Goal: Find contact information: Find contact information

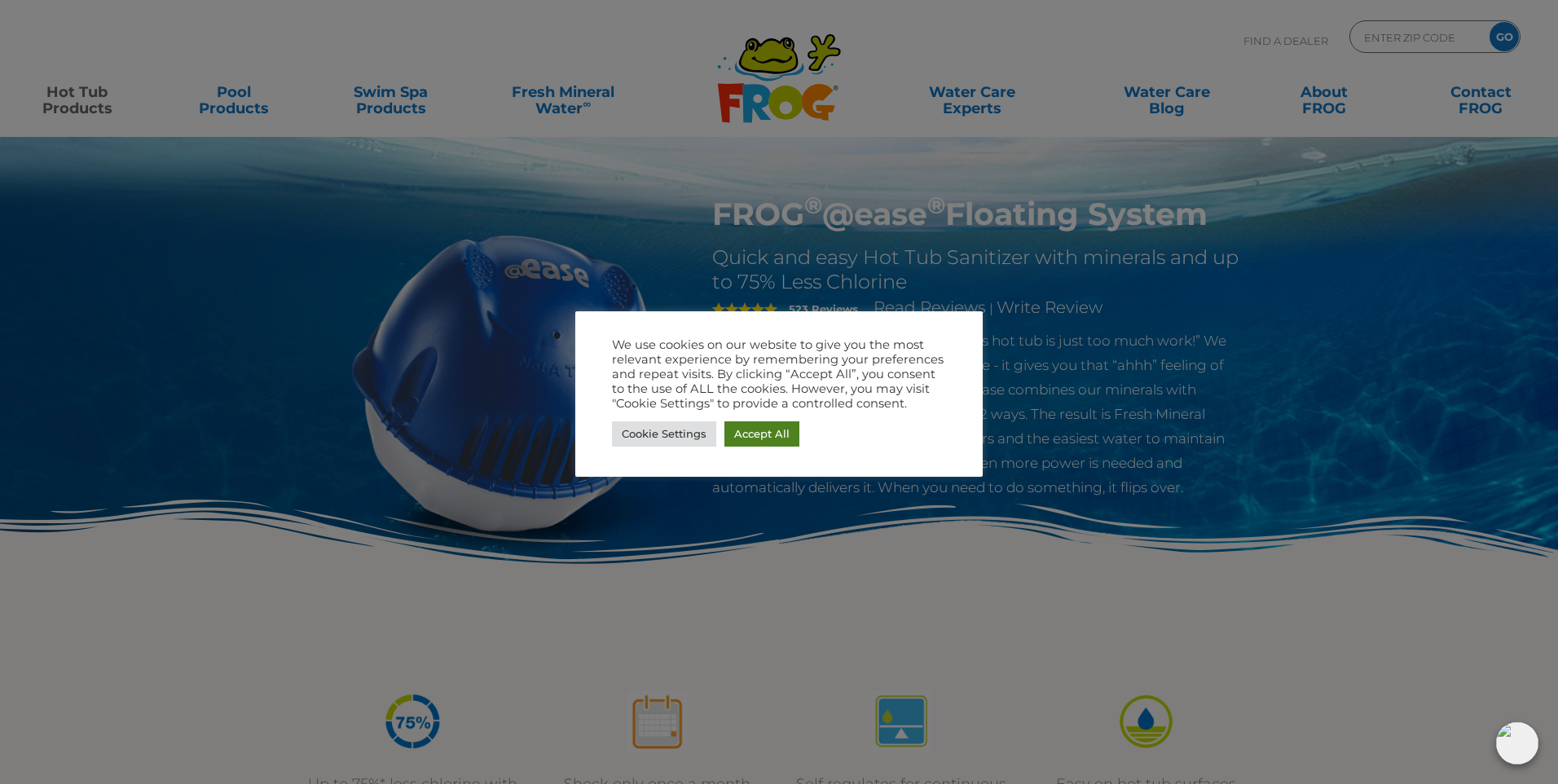
click at [772, 432] on link "Accept All" at bounding box center [762, 433] width 75 height 25
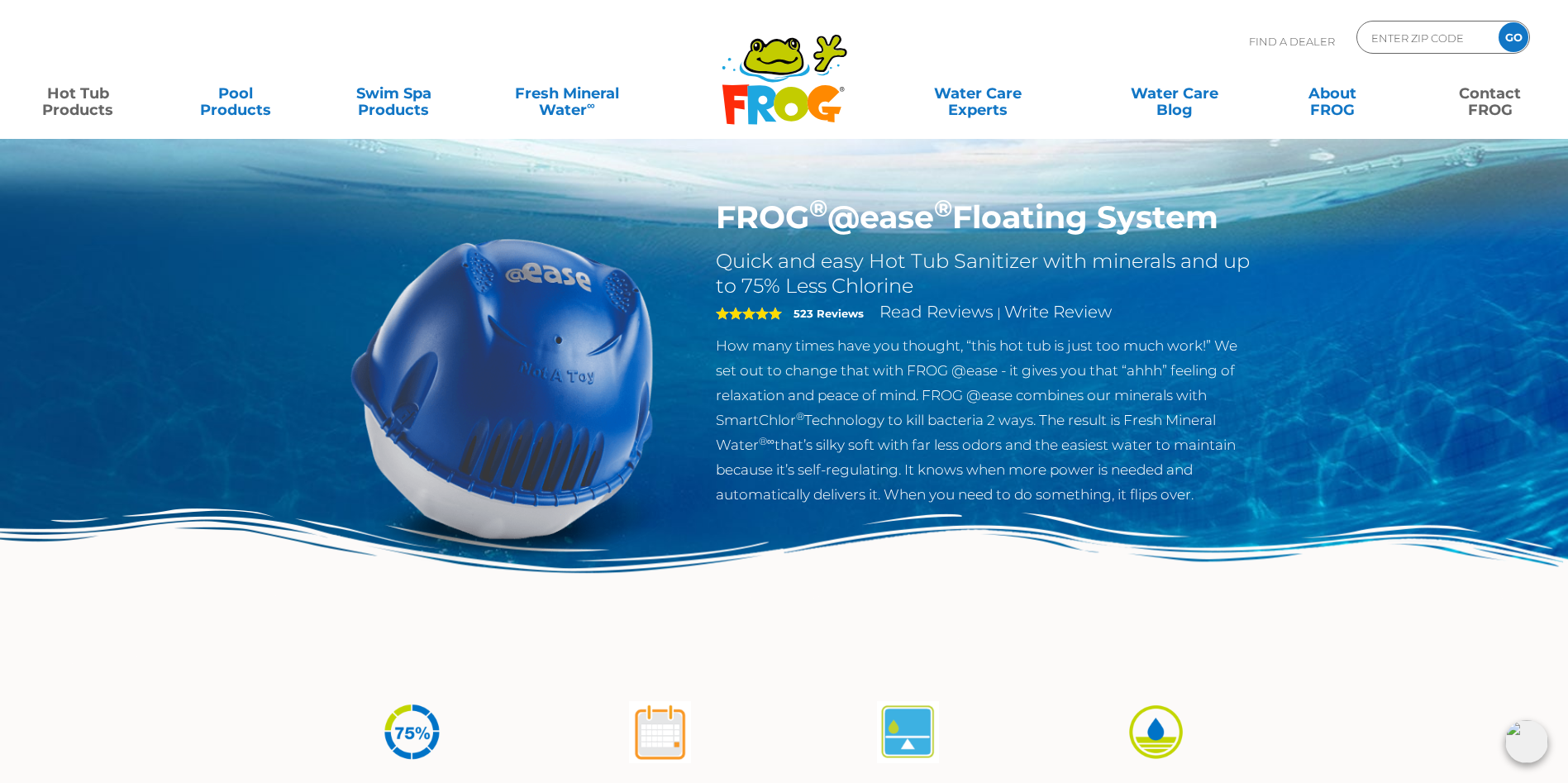
click at [1489, 96] on link "Contact FROG" at bounding box center [1490, 93] width 123 height 34
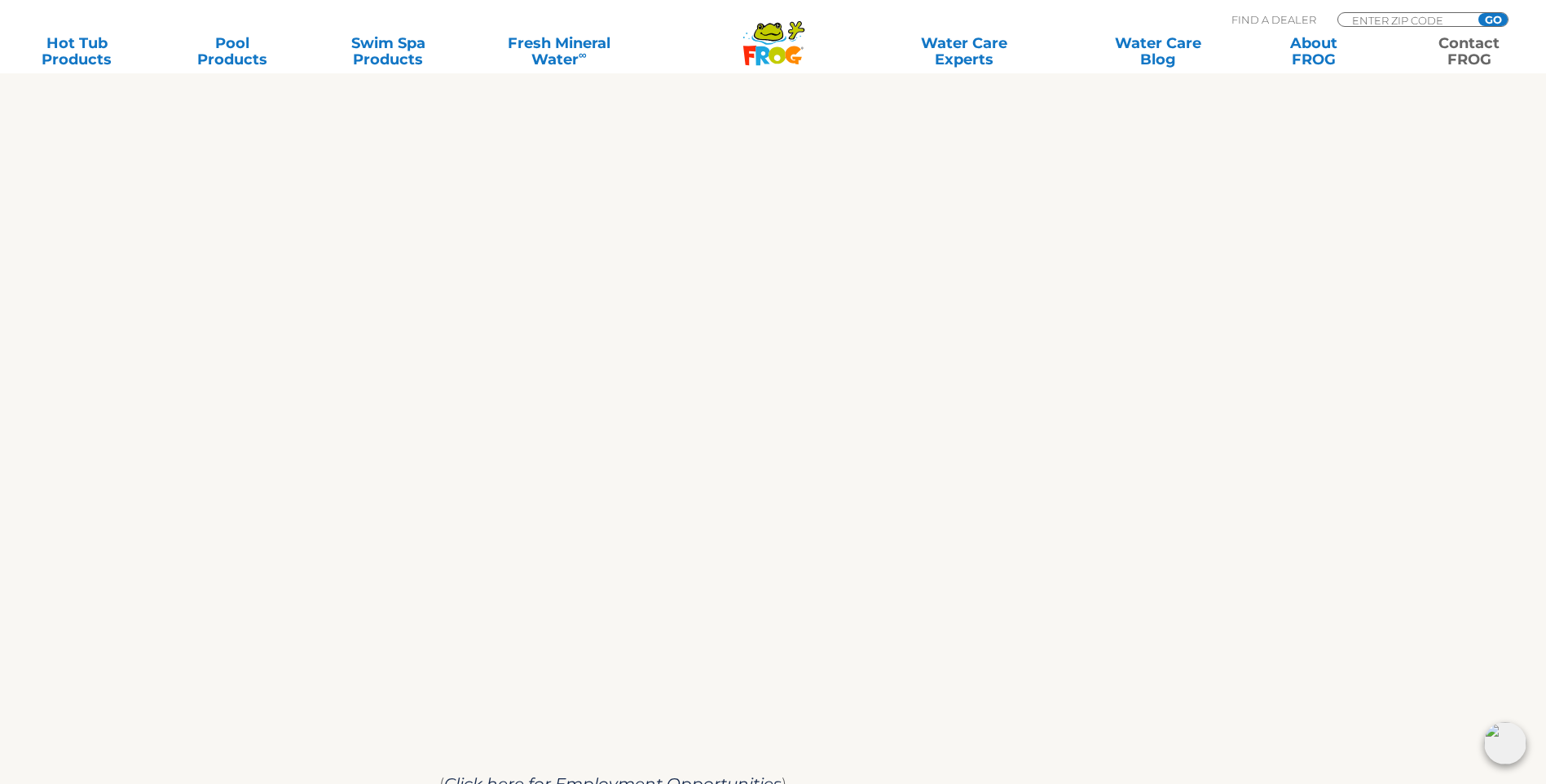
scroll to position [652, 0]
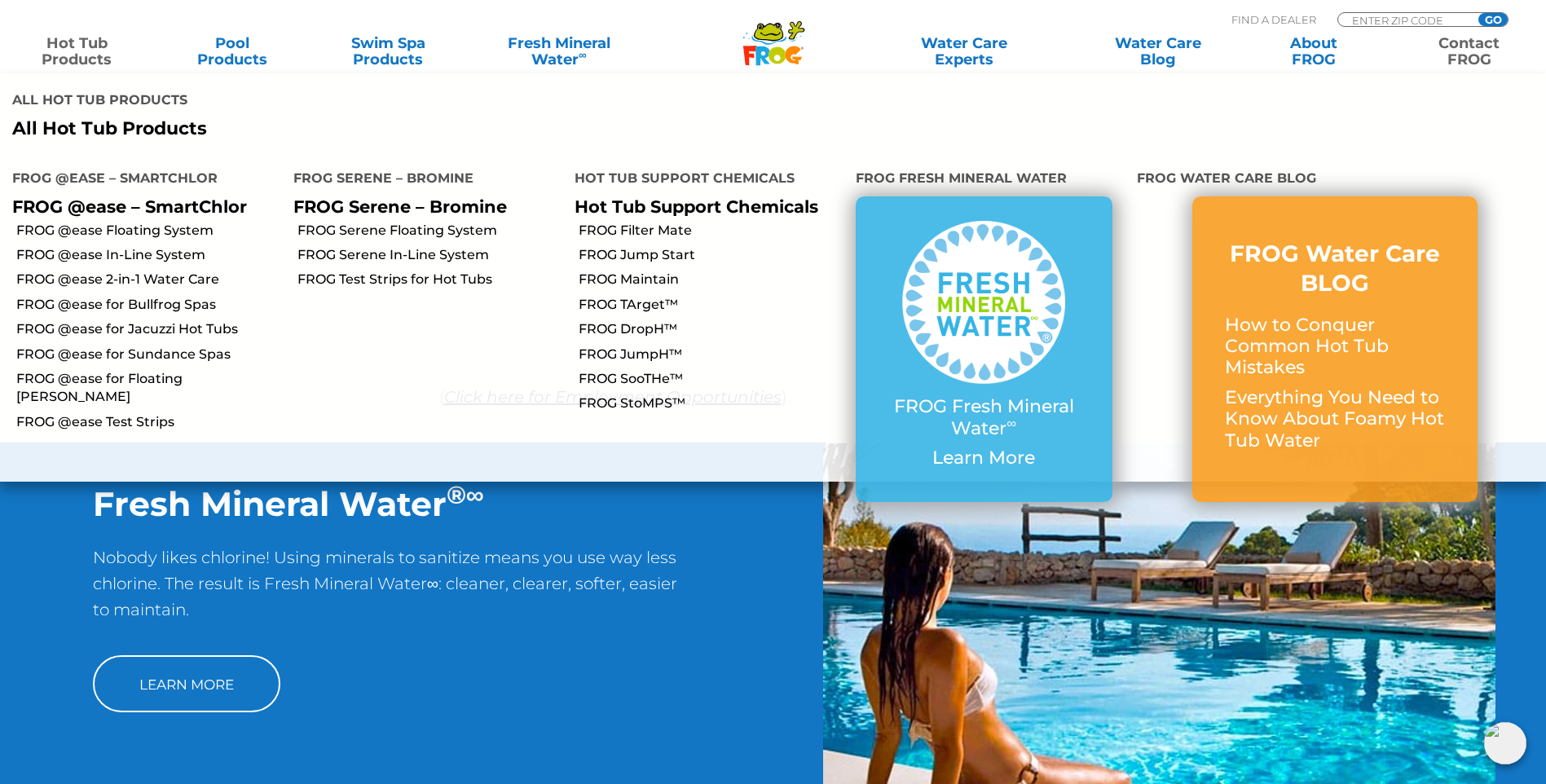
click at [79, 39] on link "Hot Tub Products" at bounding box center [76, 51] width 122 height 33
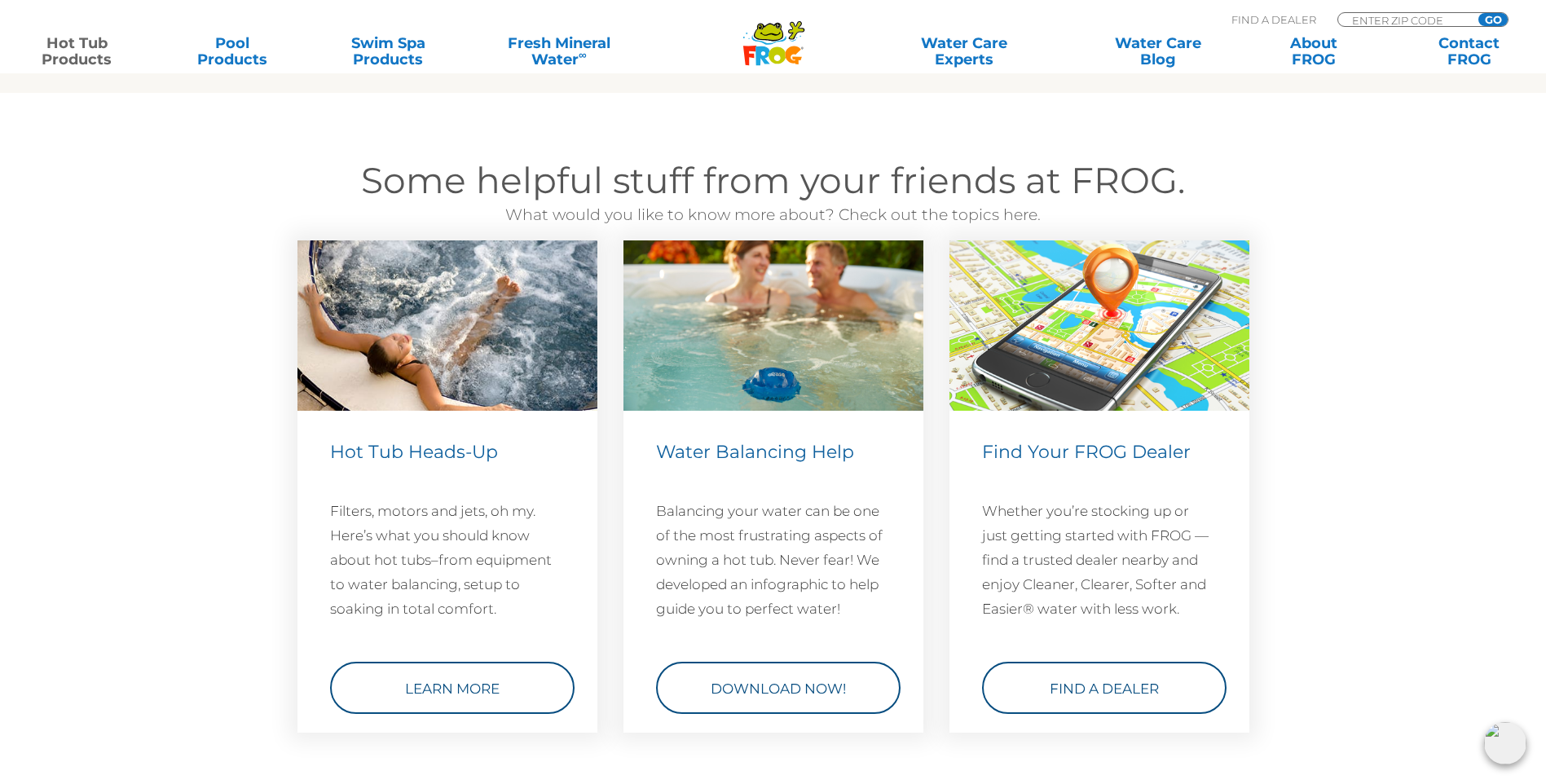
scroll to position [4562, 0]
